Goal: Ask a question

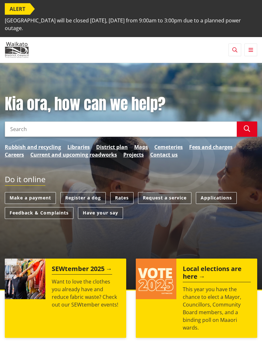
click at [33, 150] on link "Rubbish and recycling" at bounding box center [33, 147] width 56 height 8
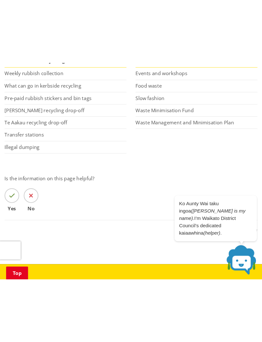
scroll to position [171, 0]
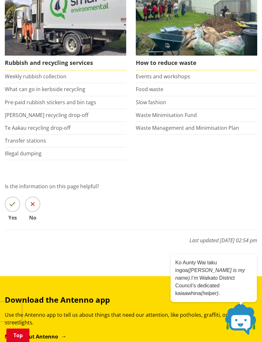
click at [210, 297] on p "Ko Aunty Wai taku ingoa (Aunty Wai is my name). I’m Waikato District Council’s …" at bounding box center [213, 278] width 77 height 38
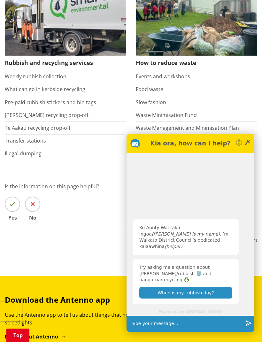
click at [158, 201] on div "Ko Aunty Wai taku ingoa (Aunty Wai is my name). I’m Waikato District Council’s …" at bounding box center [191, 230] width 128 height 155
click at [145, 332] on input "text" at bounding box center [185, 324] width 114 height 16
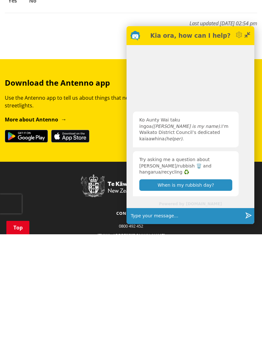
click at [161, 316] on input "text" at bounding box center [185, 324] width 114 height 16
type input "I would like to recycle Tongariro 15 lt water bottle. Can I put out with the pl…"
click at [248, 320] on icon "button" at bounding box center [248, 323] width 6 height 6
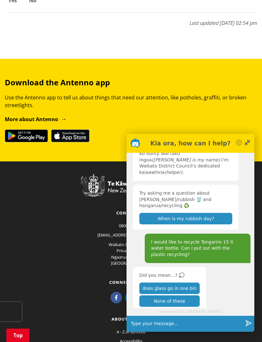
scroll to position [11, 0]
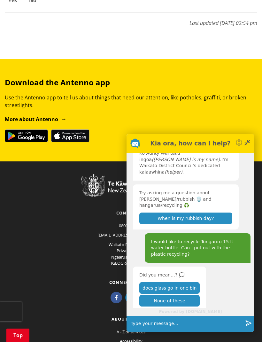
click at [169, 306] on button "None of these" at bounding box center [169, 301] width 60 height 12
click at [145, 332] on input "text" at bounding box center [185, 324] width 114 height 16
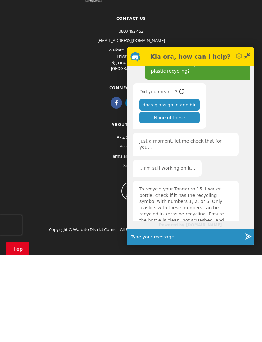
scroll to position [137, 0]
